Goal: Check status: Check status

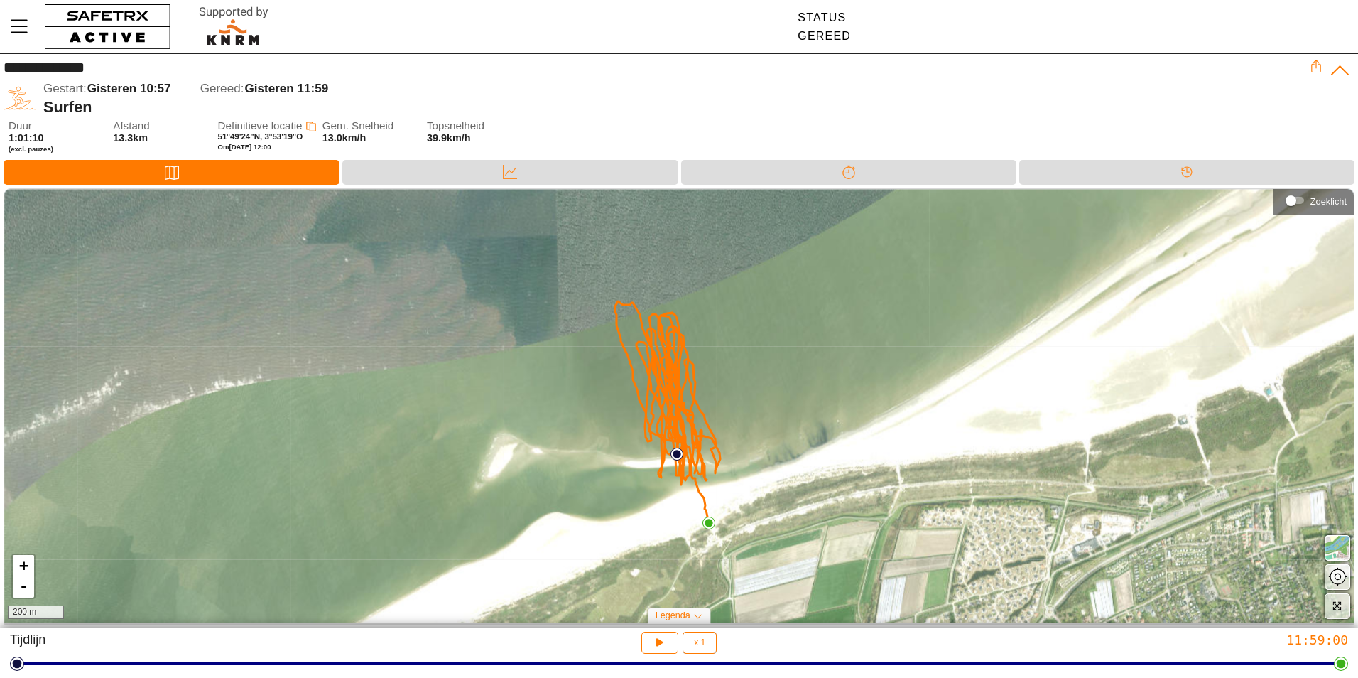
click at [542, 185] on div "Kaart Data Splitsen Tijdlijn" at bounding box center [679, 174] width 1358 height 28
click at [556, 173] on div "Data" at bounding box center [509, 172] width 335 height 25
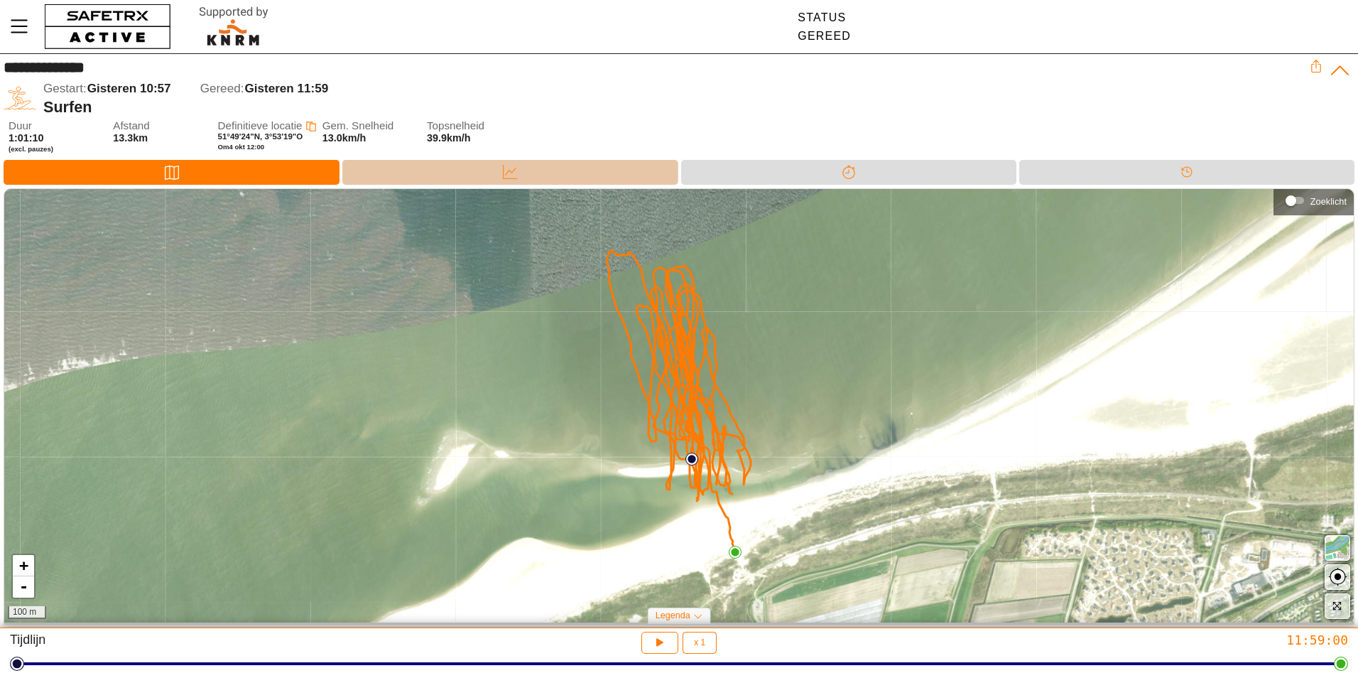
click at [515, 168] on icon at bounding box center [510, 172] width 14 height 14
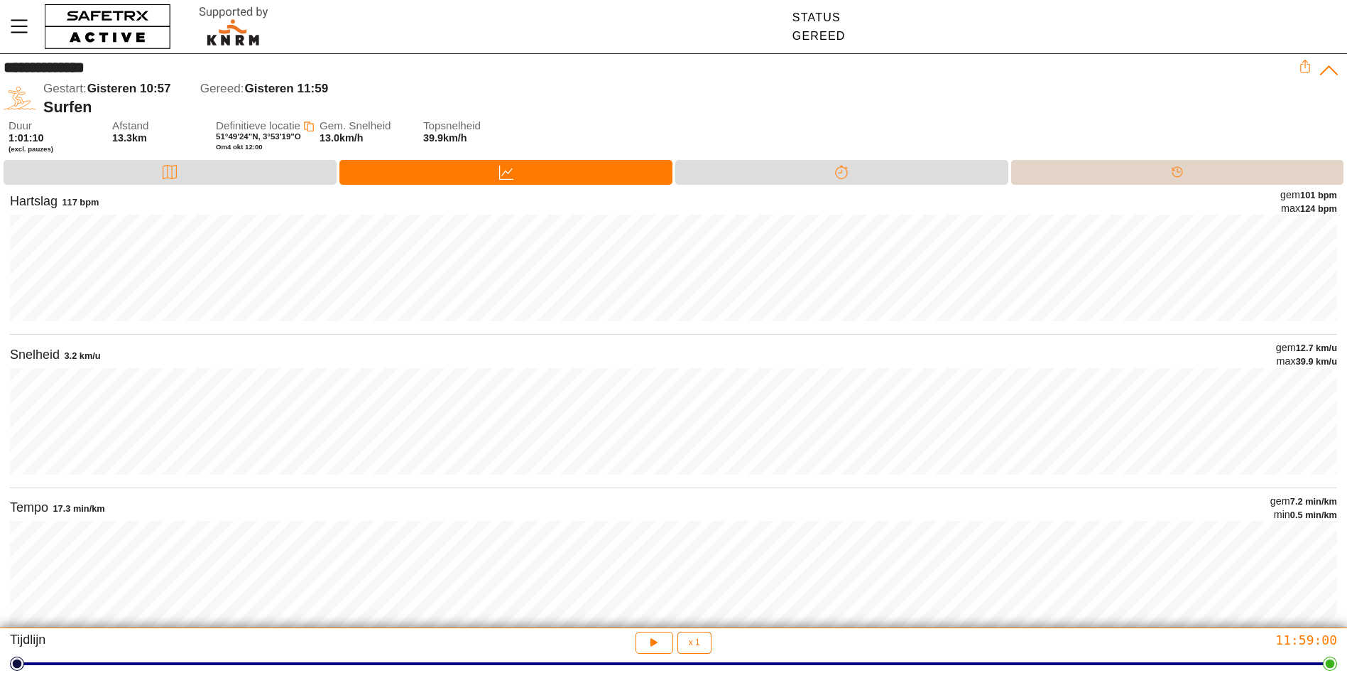
click at [1231, 177] on div "Tijdlijn" at bounding box center [1177, 172] width 333 height 25
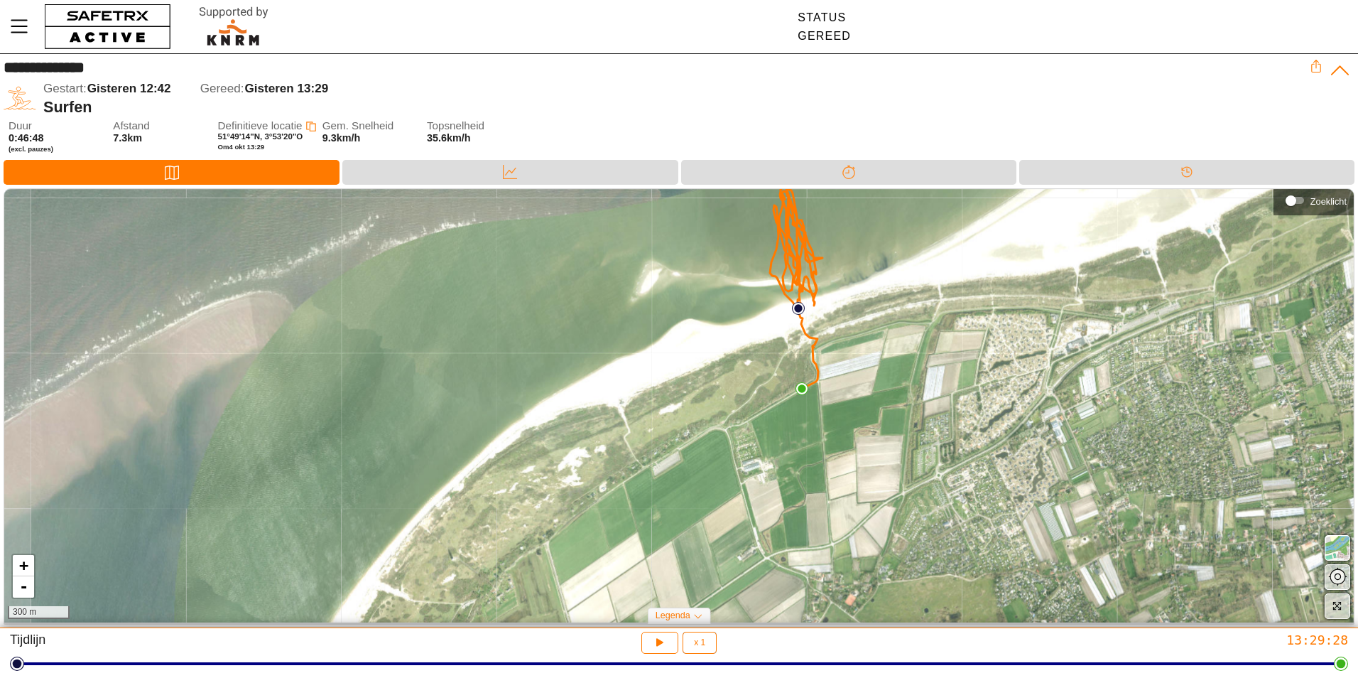
drag, startPoint x: 869, startPoint y: 379, endPoint x: 909, endPoint y: 277, distance: 109.3
click at [917, 274] on div "+ - 300 m" at bounding box center [678, 405] width 1349 height 433
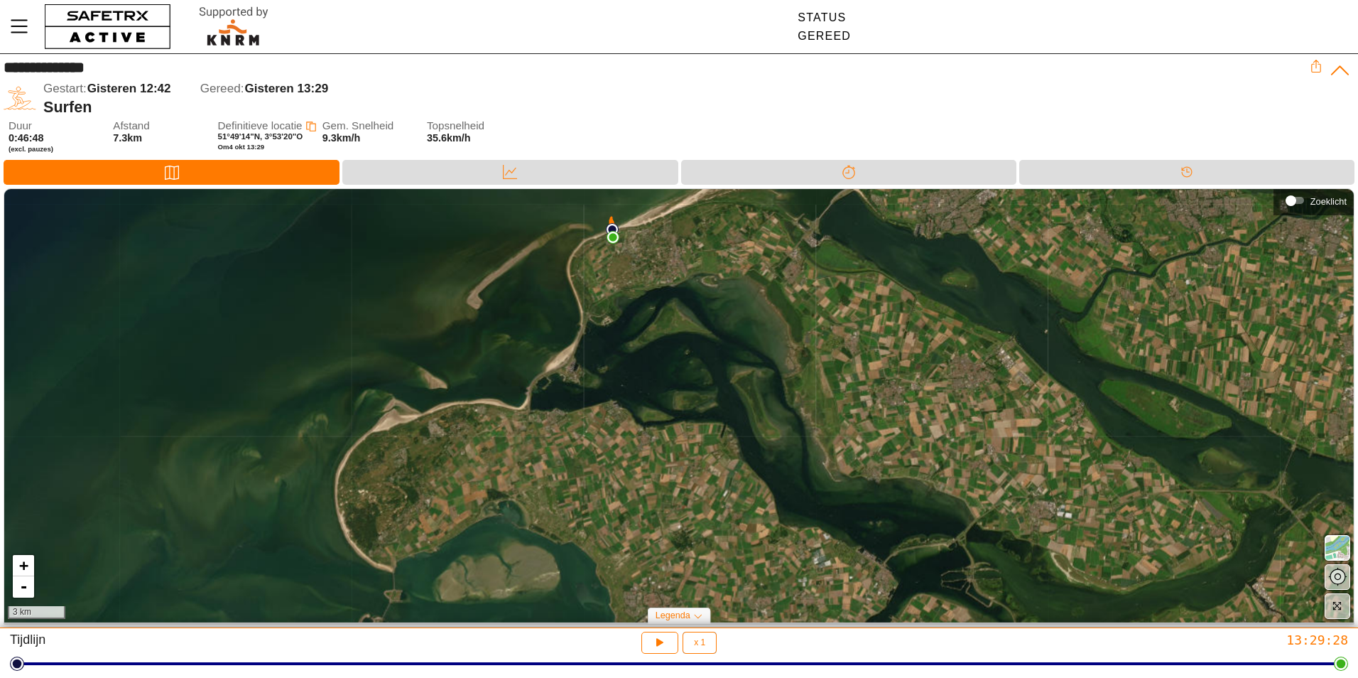
drag, startPoint x: 1212, startPoint y: 425, endPoint x: 834, endPoint y: 331, distance: 390.0
click at [834, 332] on div "+ - 3 km" at bounding box center [678, 405] width 1349 height 433
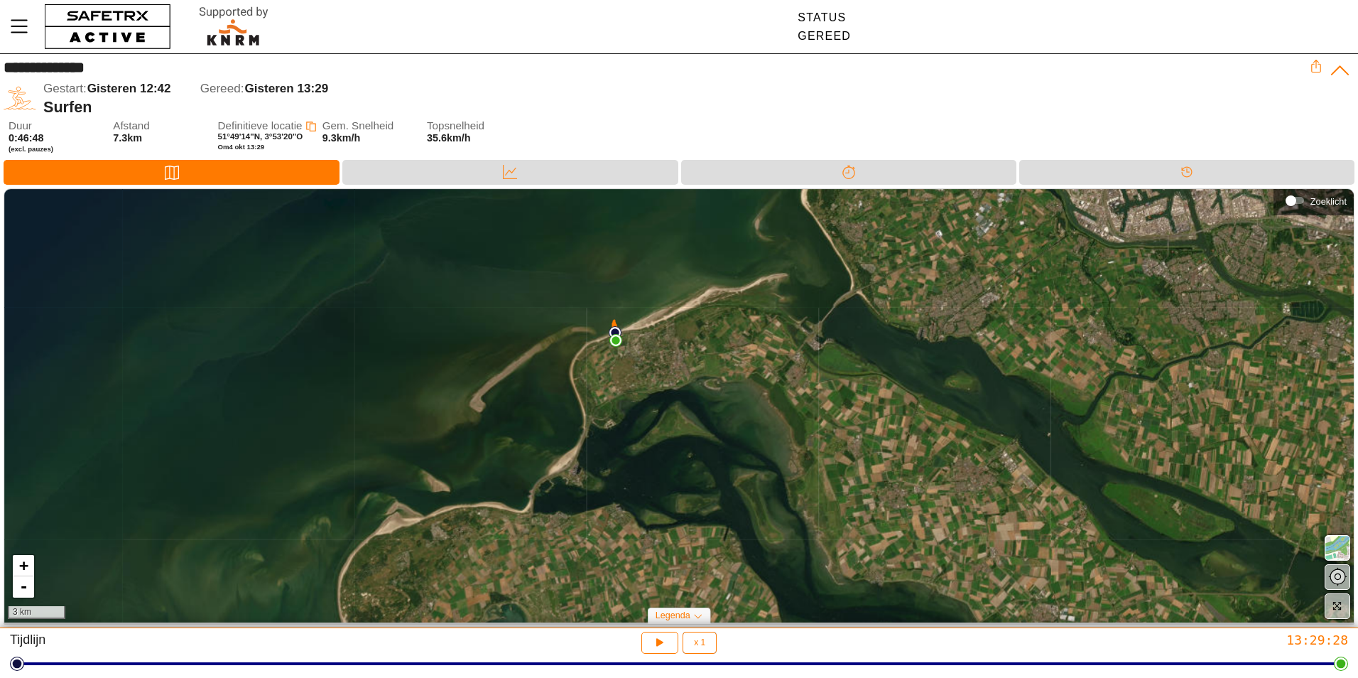
drag, startPoint x: 821, startPoint y: 334, endPoint x: 825, endPoint y: 432, distance: 98.1
click at [825, 435] on div "+ - 3 km" at bounding box center [678, 405] width 1349 height 433
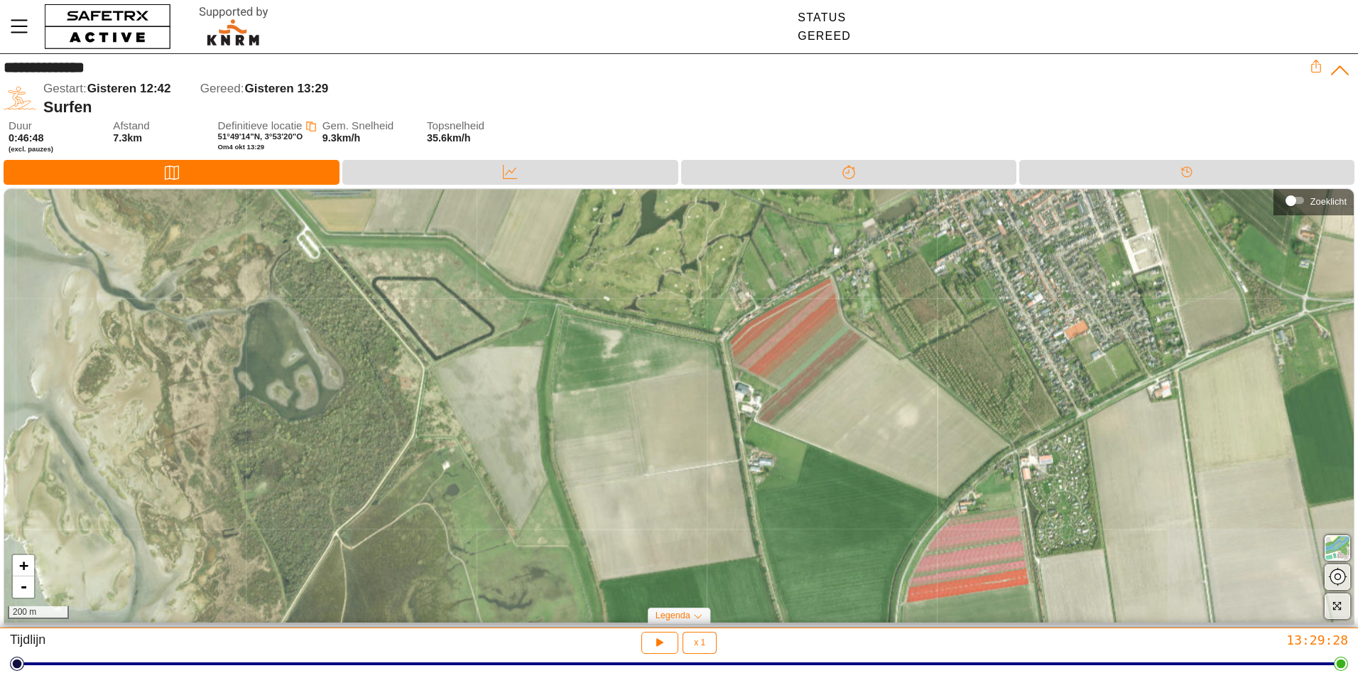
drag, startPoint x: 860, startPoint y: 452, endPoint x: 614, endPoint y: -49, distance: 558.7
click at [614, 0] on html "**********" at bounding box center [679, 339] width 1358 height 678
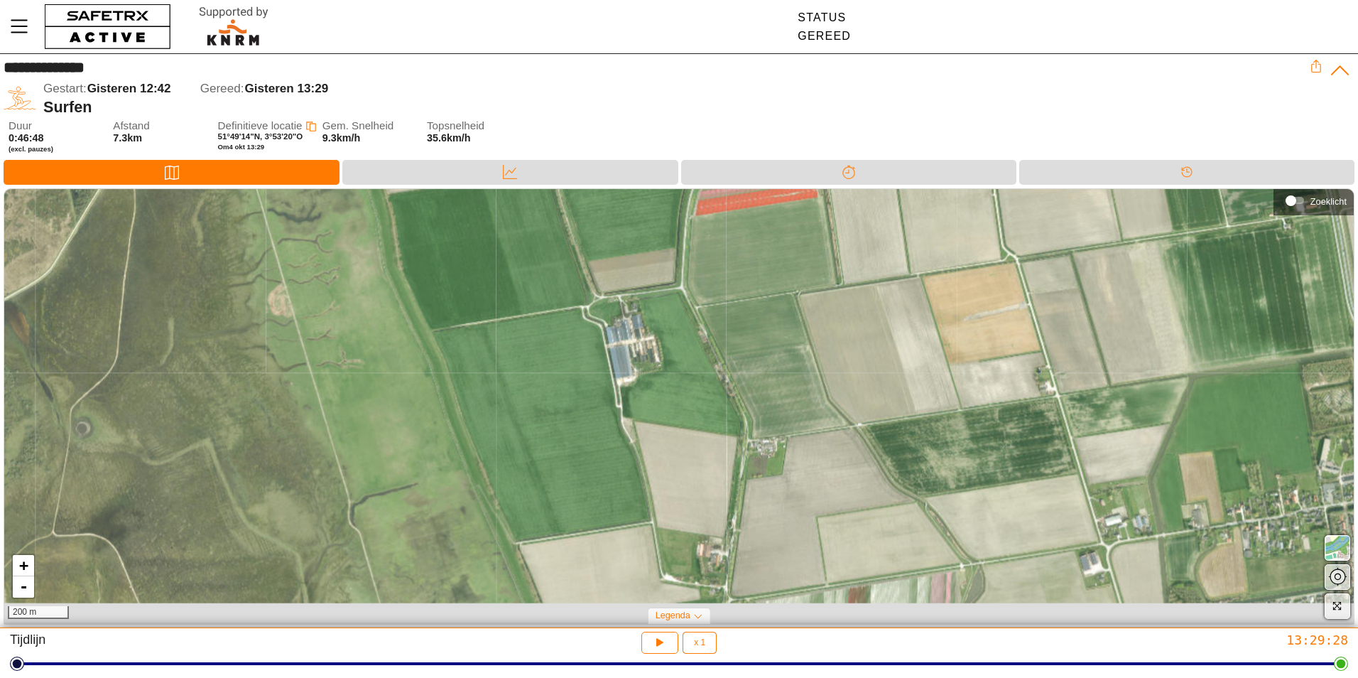
drag, startPoint x: 881, startPoint y: 421, endPoint x: 664, endPoint y: 38, distance: 440.2
click at [671, 39] on div "**********" at bounding box center [679, 339] width 1358 height 678
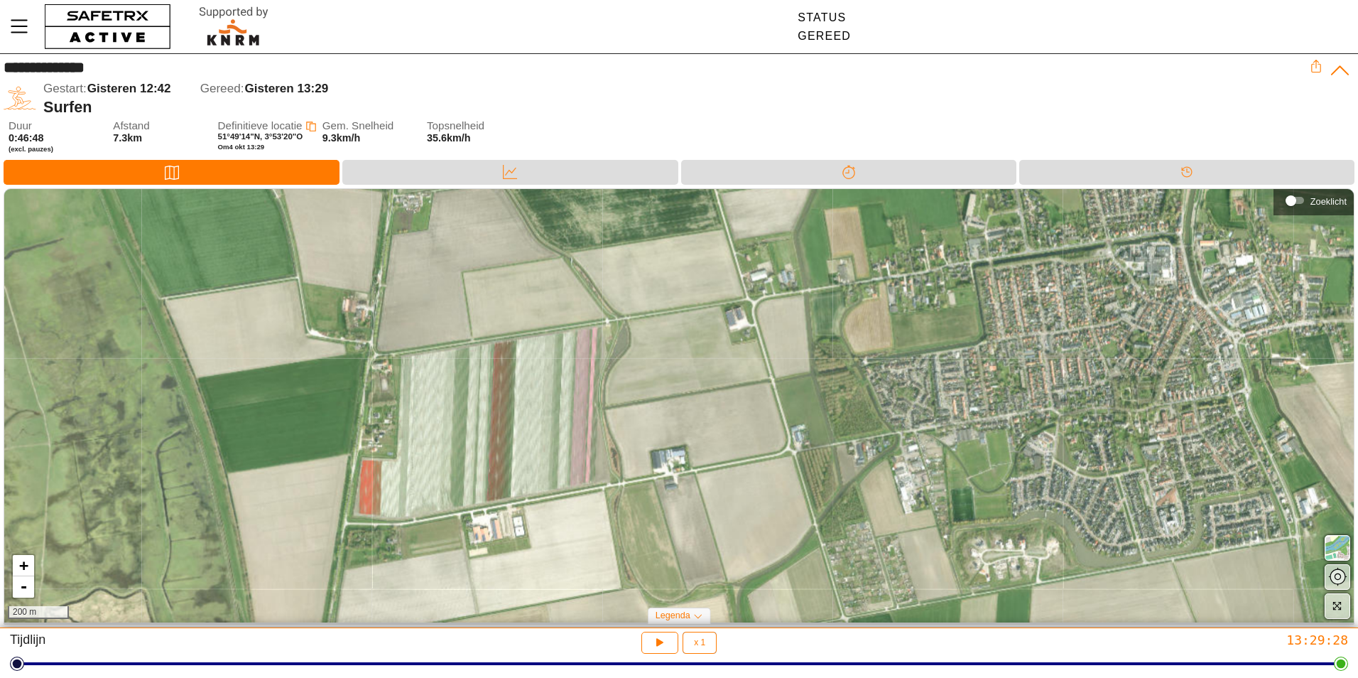
drag, startPoint x: 852, startPoint y: 433, endPoint x: 521, endPoint y: 221, distance: 393.2
click at [521, 222] on div "+ - 200 m" at bounding box center [678, 405] width 1349 height 433
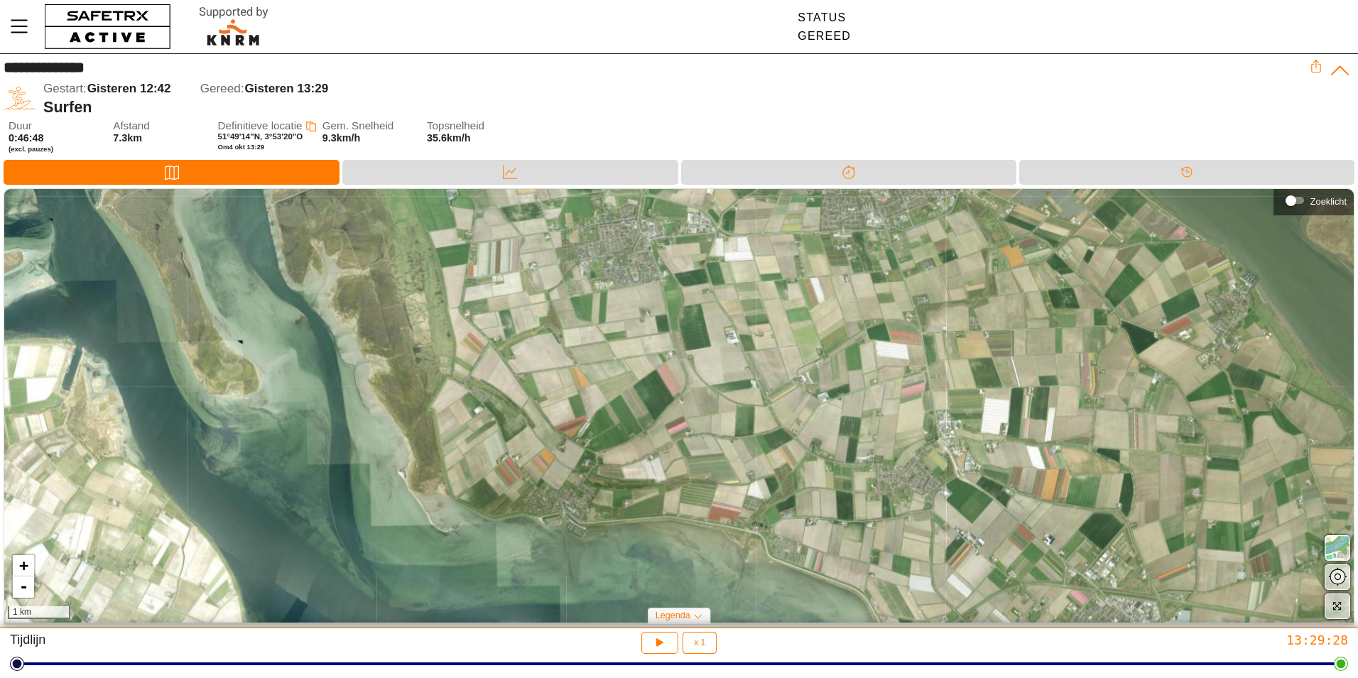
drag, startPoint x: 899, startPoint y: 463, endPoint x: 888, endPoint y: 456, distance: 13.4
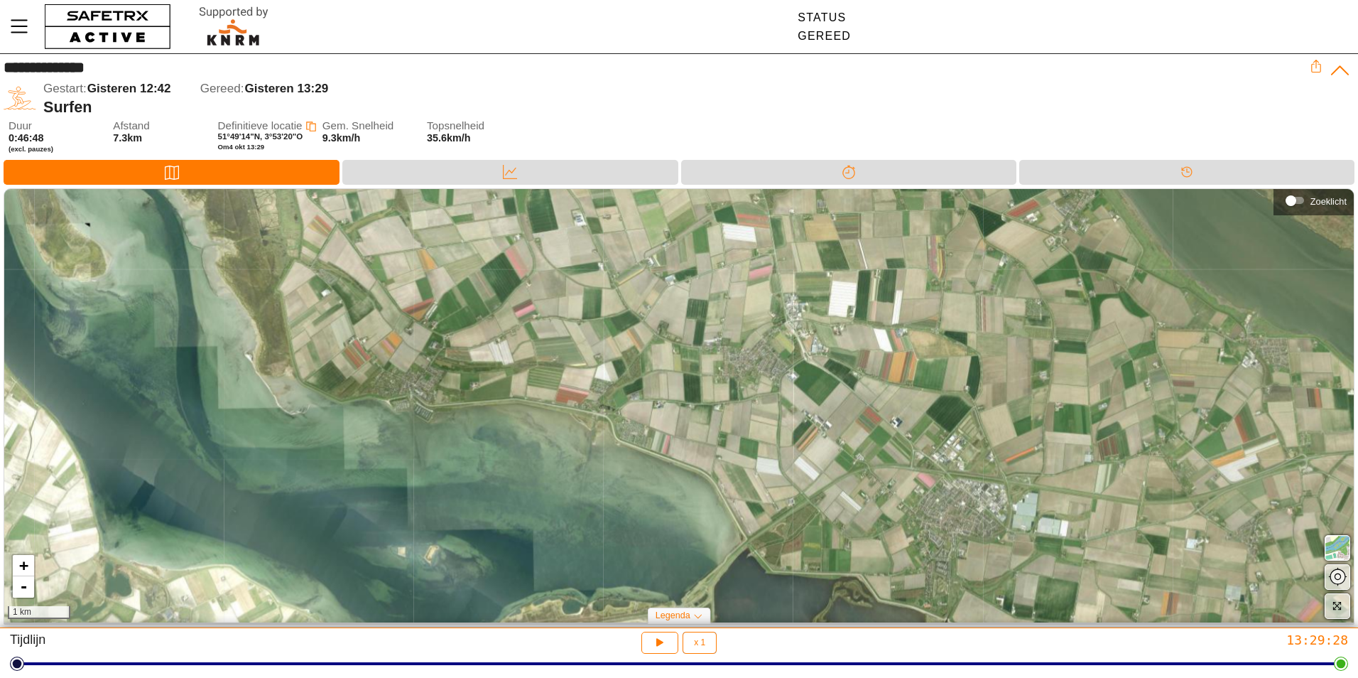
drag, startPoint x: 888, startPoint y: 456, endPoint x: 600, endPoint y: 249, distance: 354.6
click at [600, 249] on div "+ - 1 km" at bounding box center [678, 405] width 1349 height 433
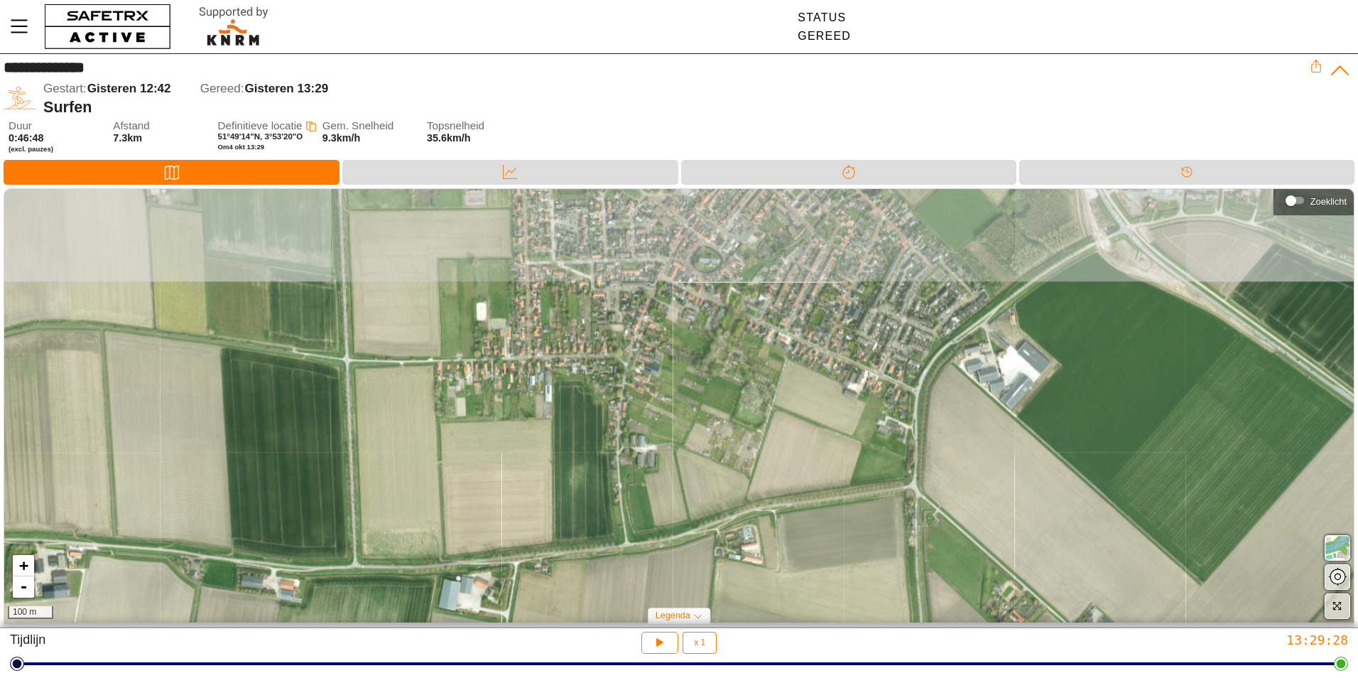
drag, startPoint x: 612, startPoint y: 326, endPoint x: 681, endPoint y: 451, distance: 142.7
click at [681, 451] on div "+ - 100 m" at bounding box center [678, 405] width 1349 height 433
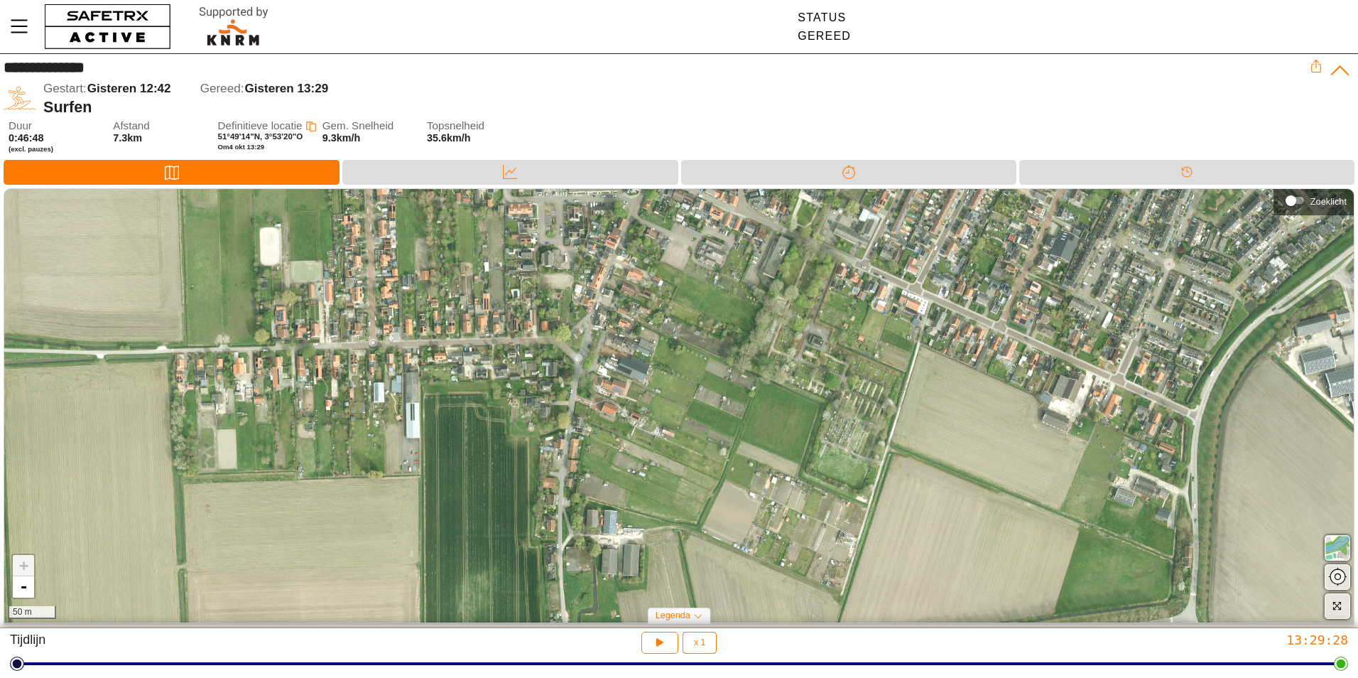
drag, startPoint x: 675, startPoint y: 442, endPoint x: 692, endPoint y: 518, distance: 78.7
click at [690, 523] on div "+ - 50 m" at bounding box center [678, 405] width 1349 height 433
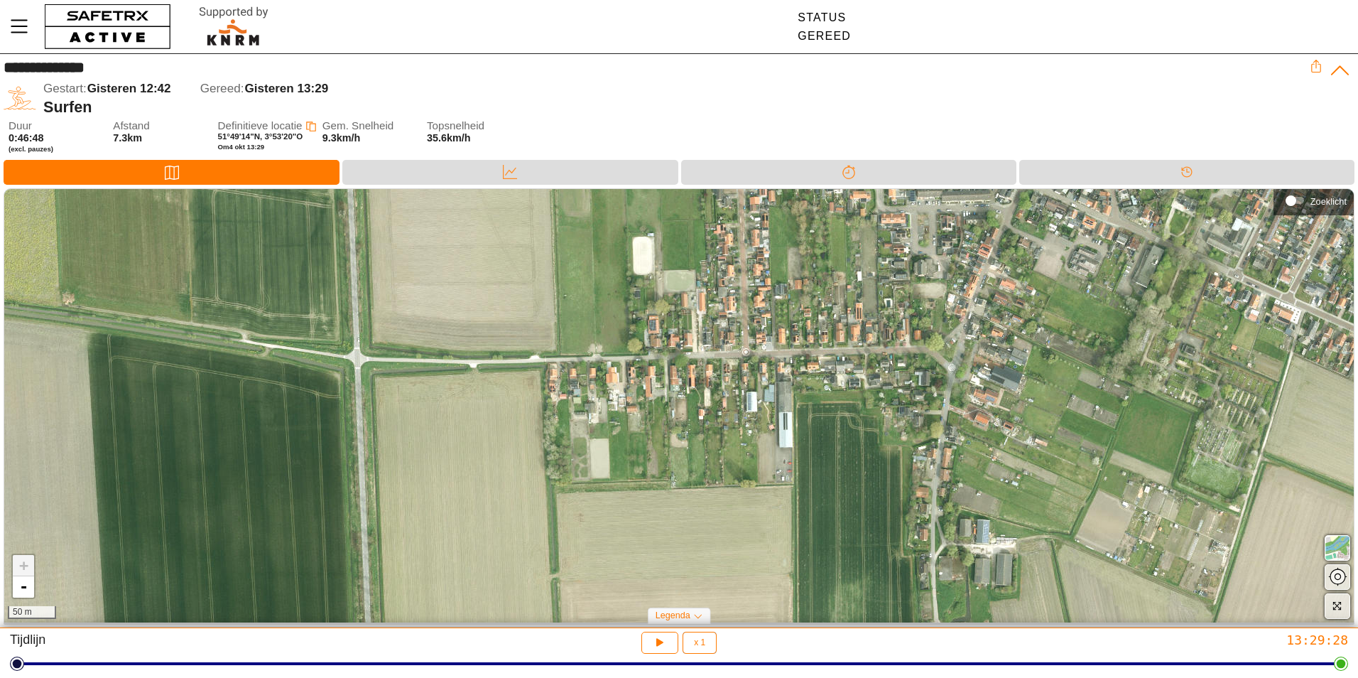
drag, startPoint x: 1084, startPoint y: 425, endPoint x: 641, endPoint y: 370, distance: 445.8
click at [643, 371] on div "+ - 50 m" at bounding box center [678, 405] width 1349 height 433
